Goal: Information Seeking & Learning: Learn about a topic

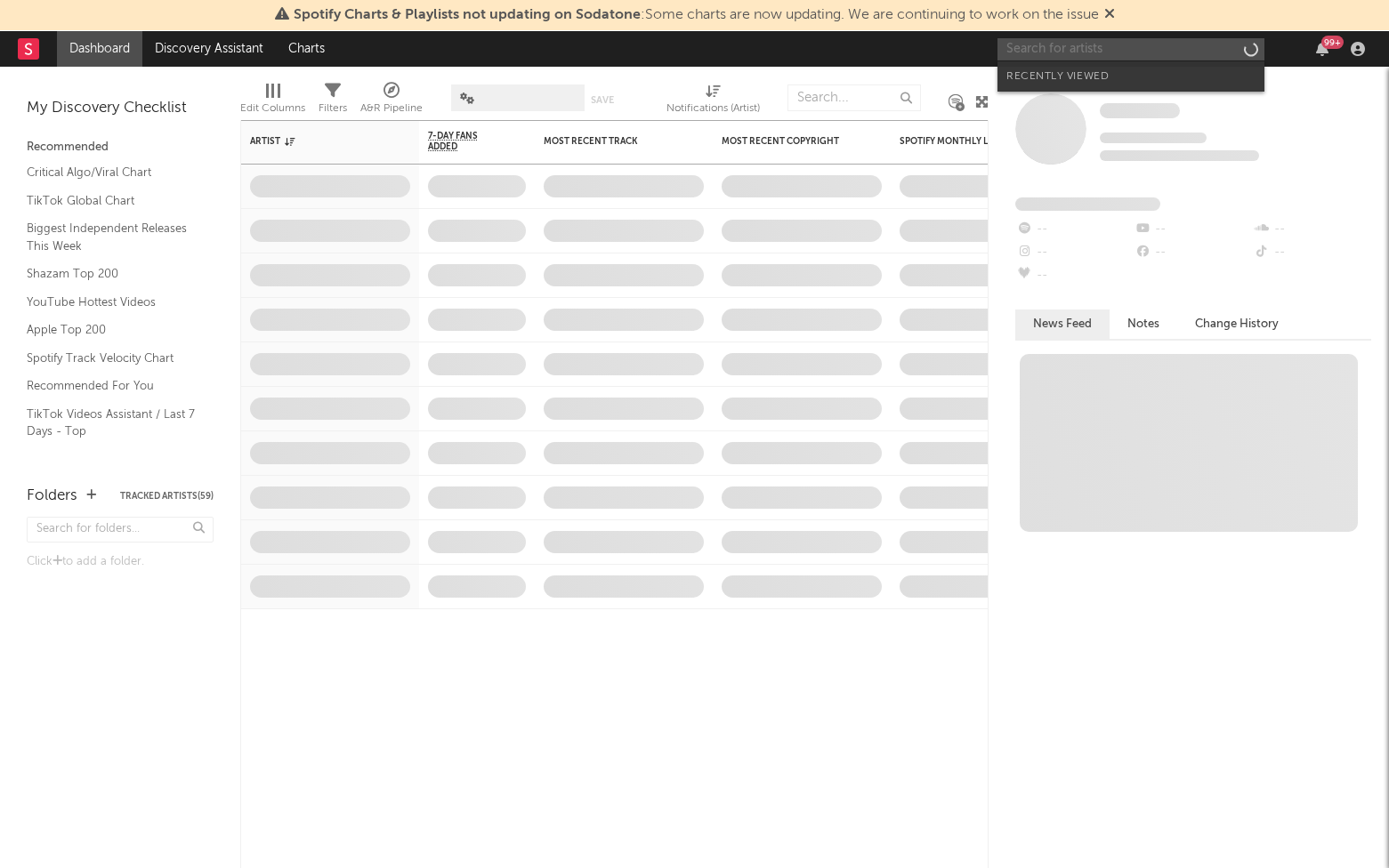
click at [1040, 49] on input "text" at bounding box center [1131, 49] width 267 height 22
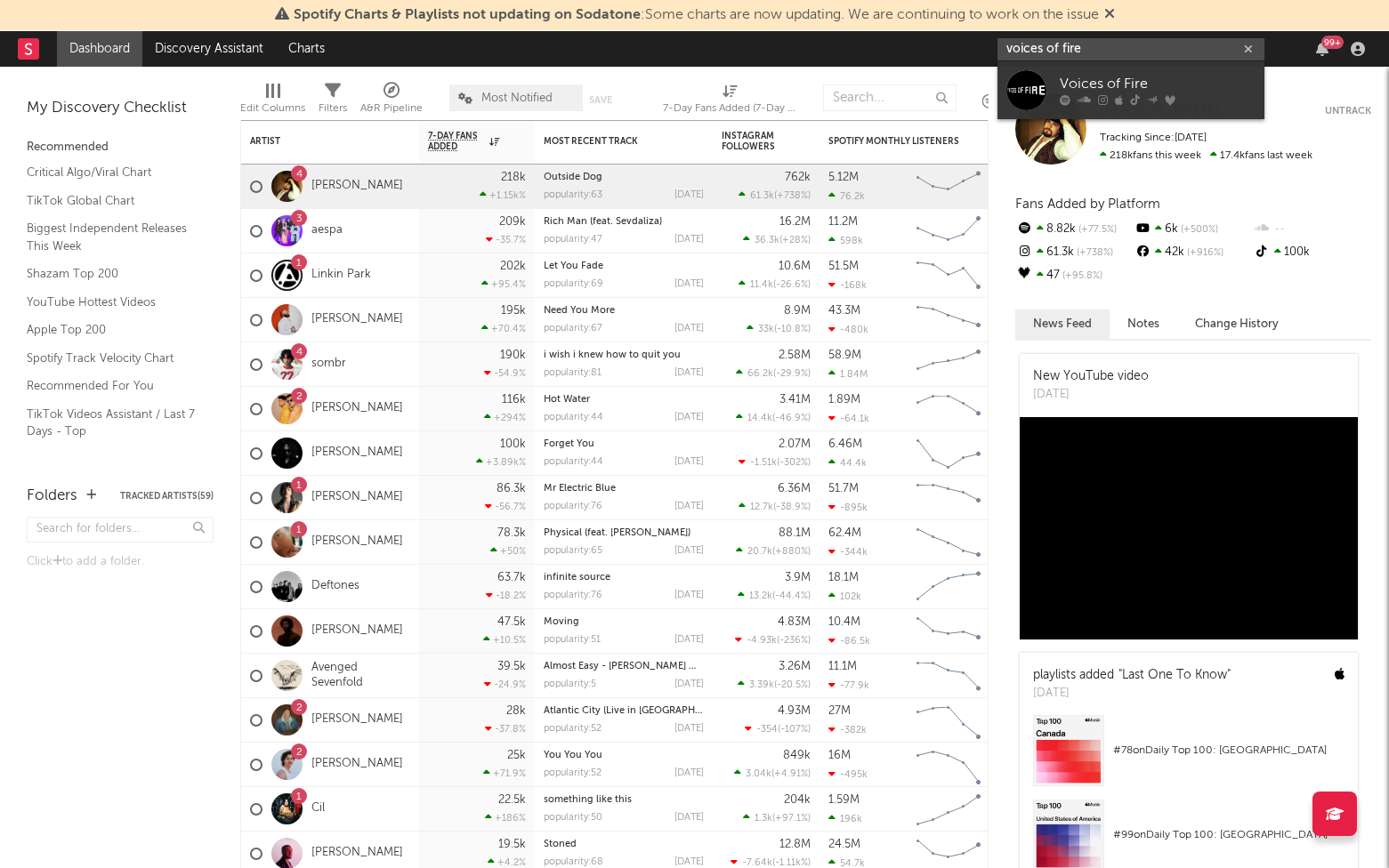
type input "voices of fire"
click at [1092, 91] on div "Voices of Fire" at bounding box center [1158, 84] width 195 height 22
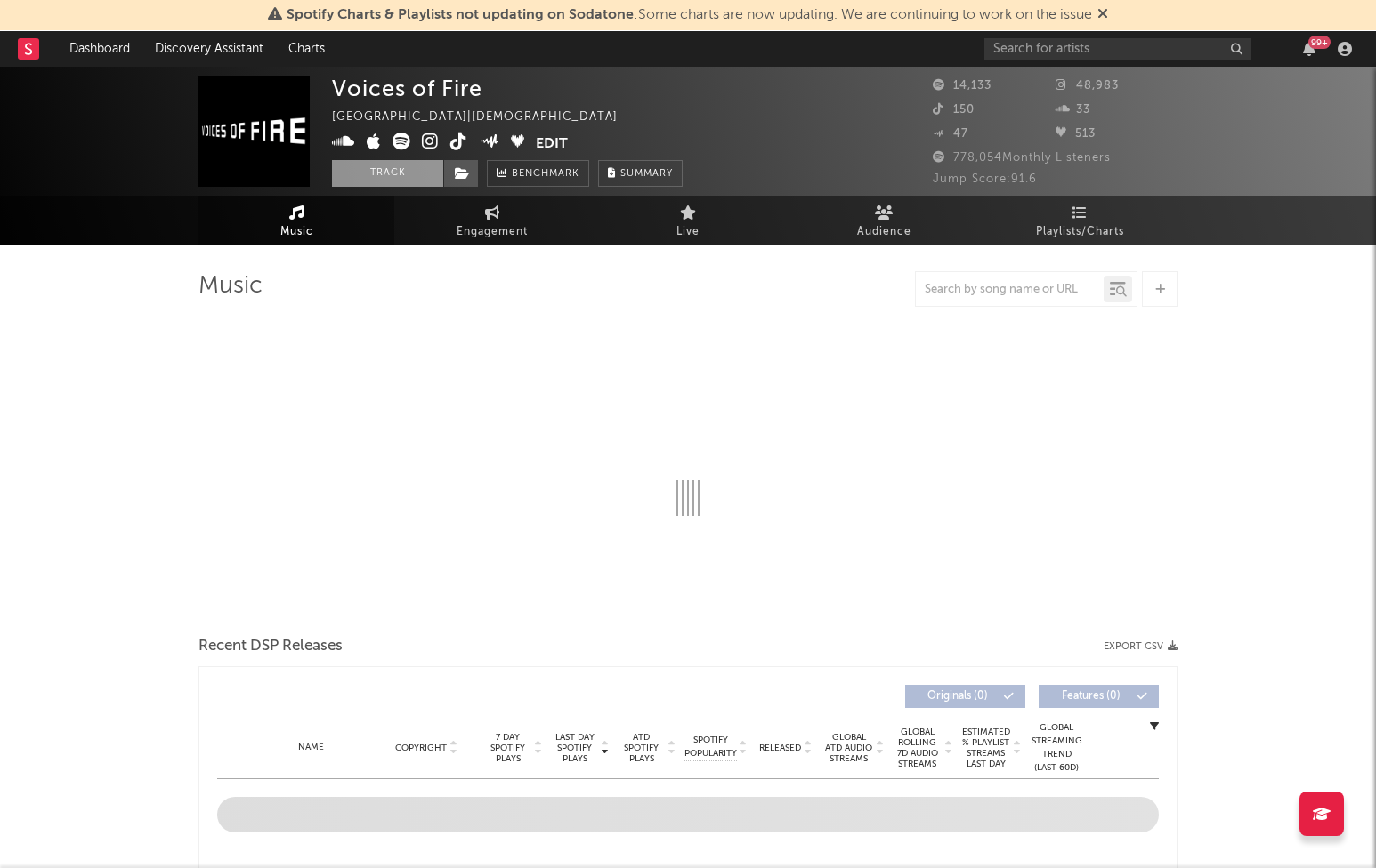
click at [381, 180] on button "Track" at bounding box center [388, 174] width 111 height 27
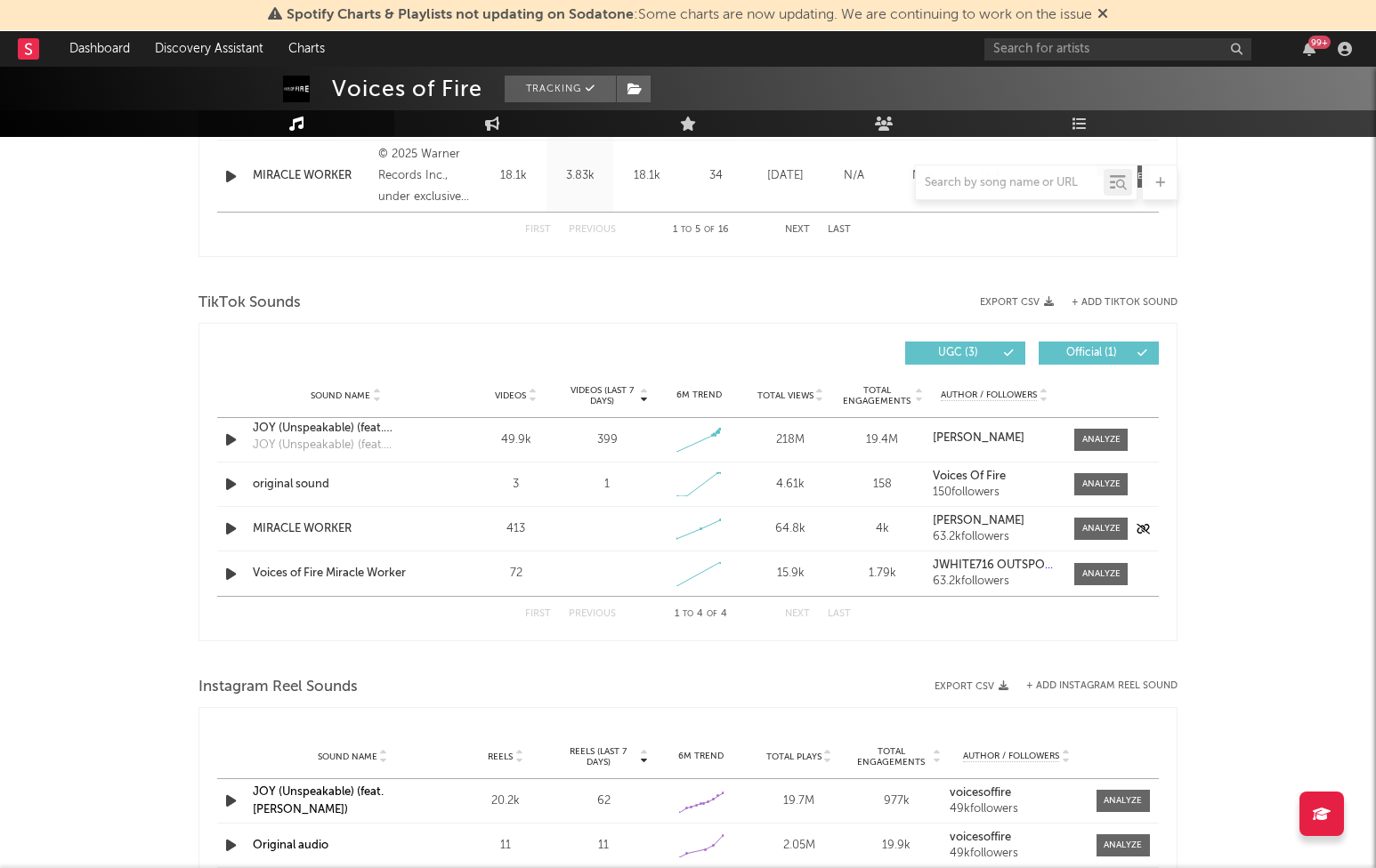
scroll to position [1064, 0]
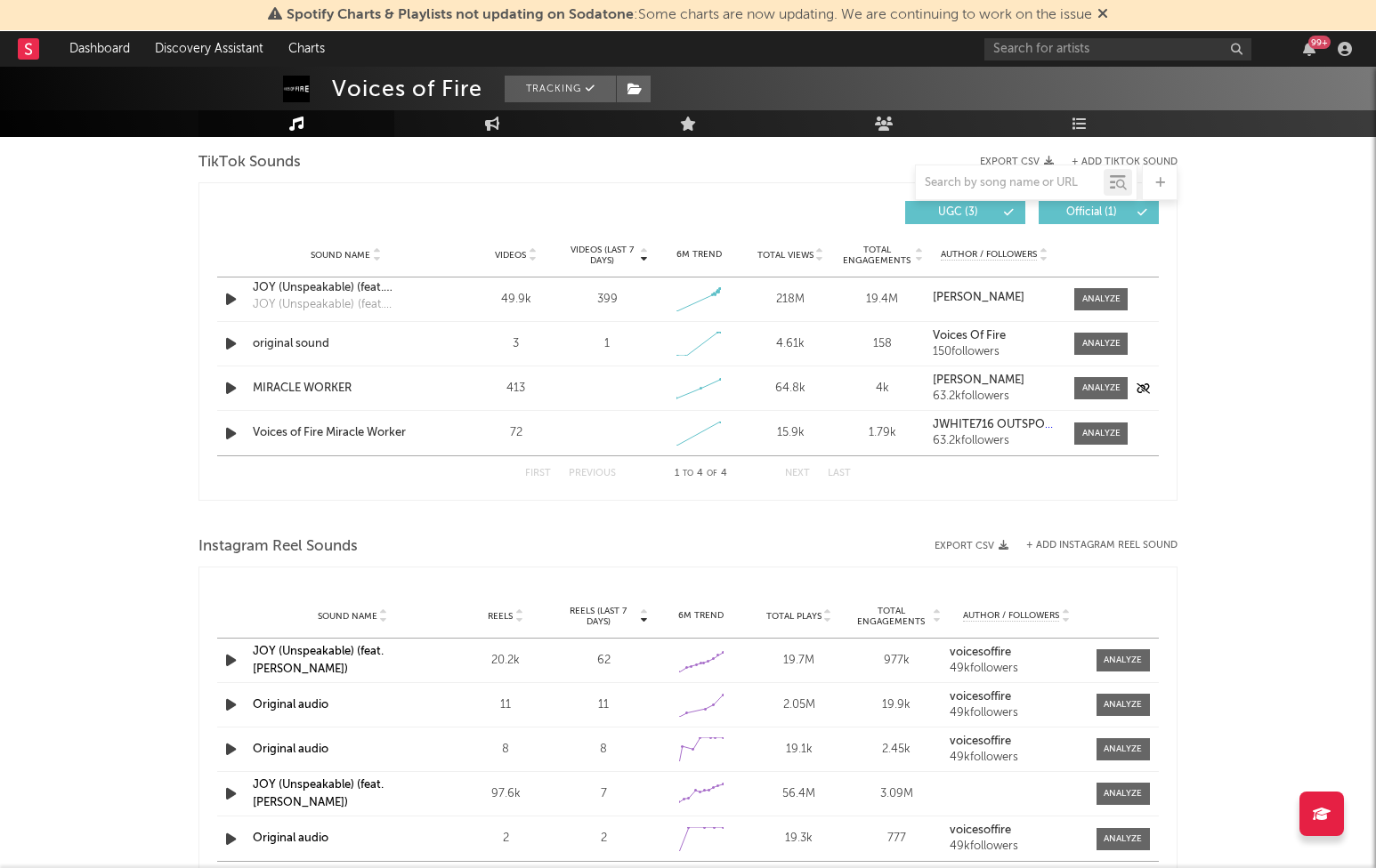
select select "6m"
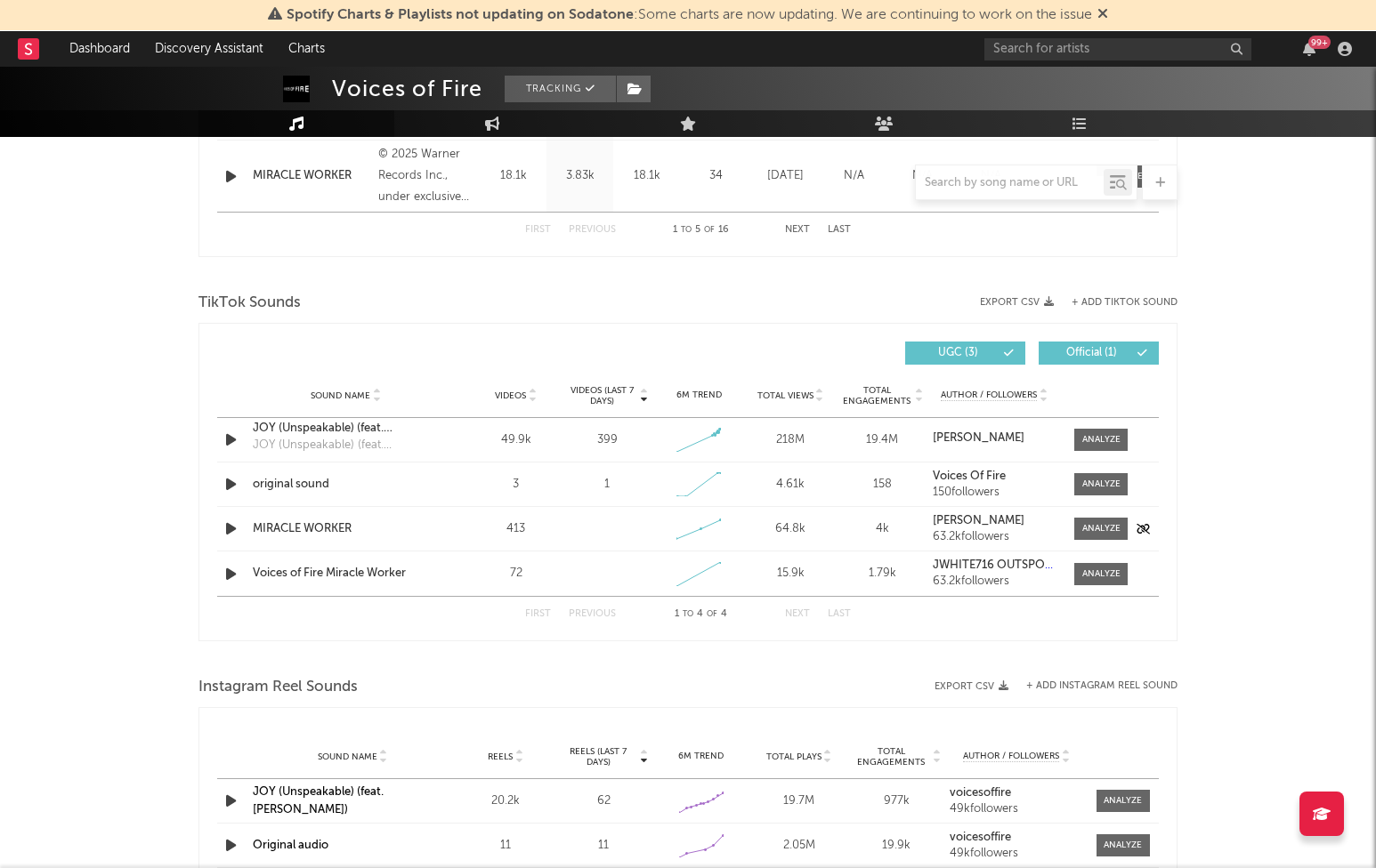
select select "6m"
click at [1084, 529] on div at bounding box center [1101, 528] width 39 height 13
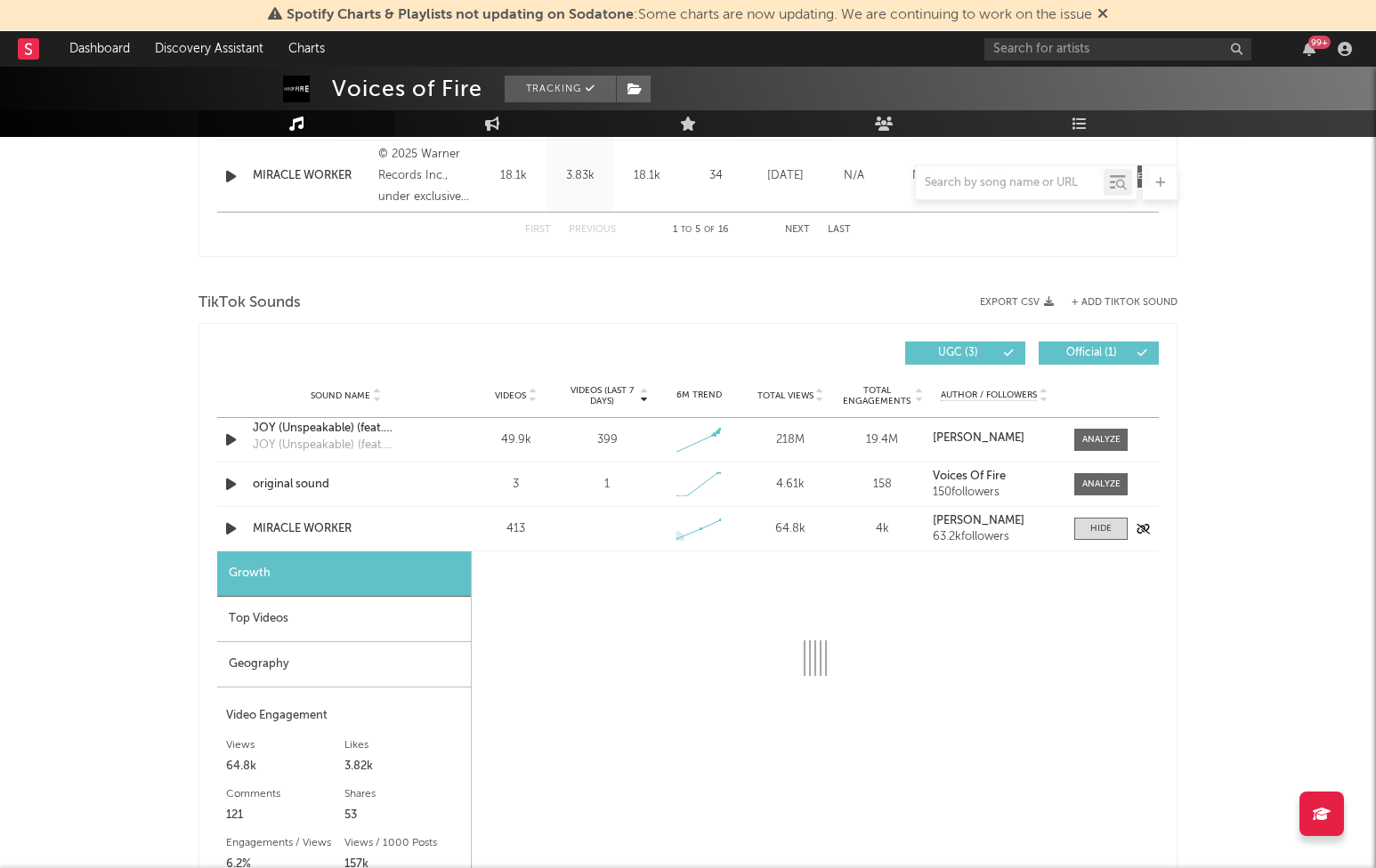
select select "1w"
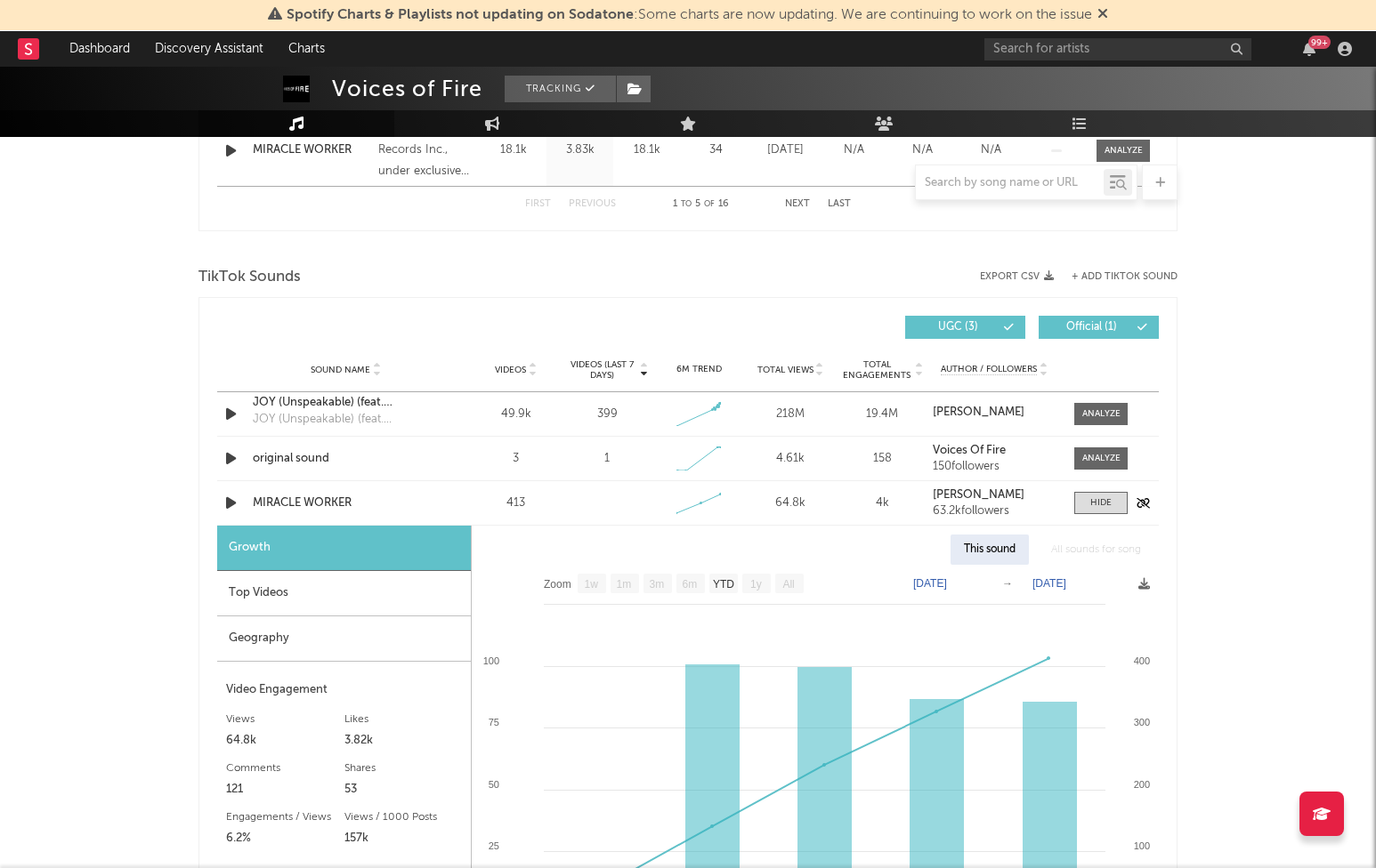
scroll to position [1193, 0]
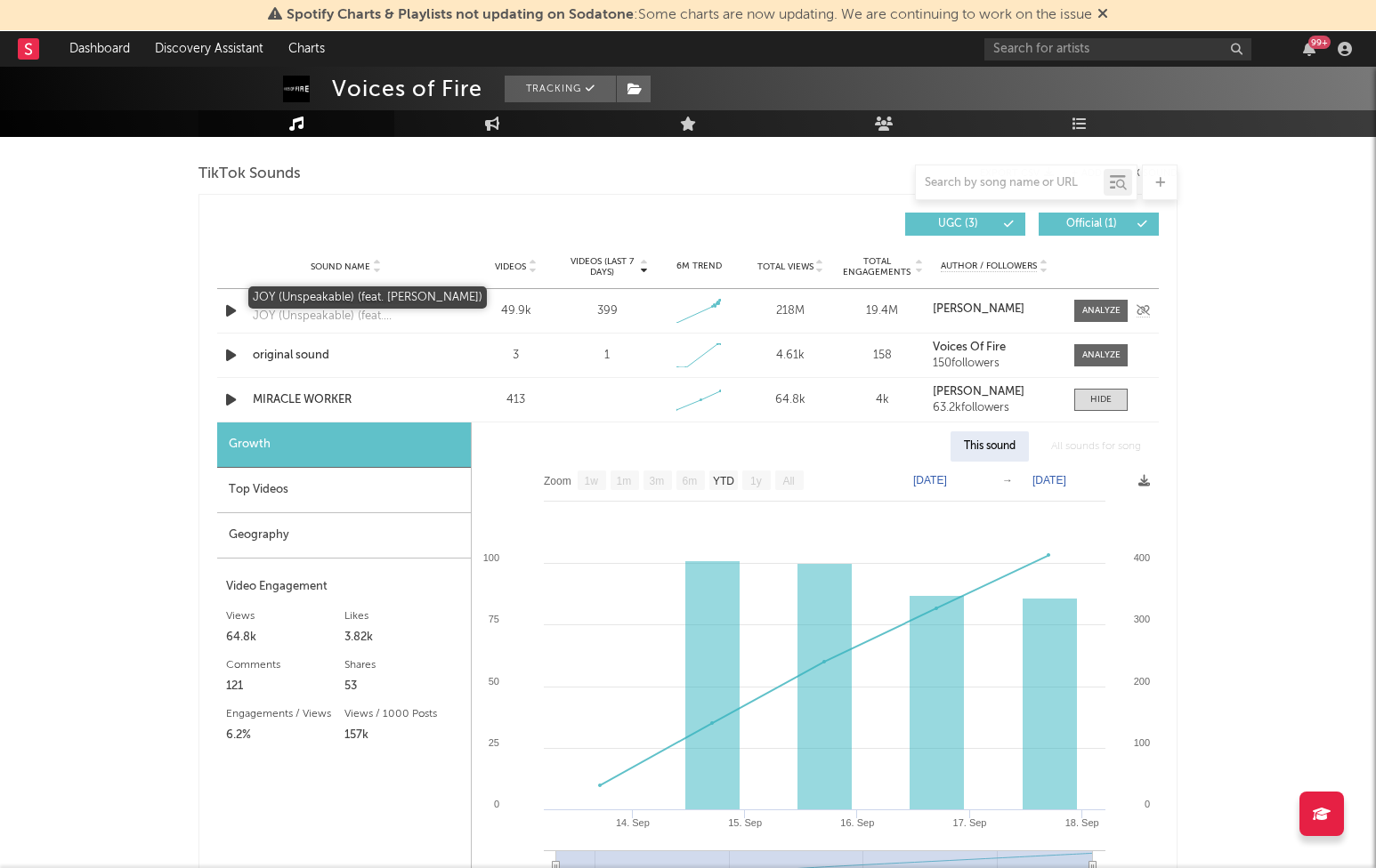
click at [337, 294] on div "JOY (Unspeakable) (feat. [PERSON_NAME])" at bounding box center [345, 299] width 186 height 18
